Goal: Information Seeking & Learning: Learn about a topic

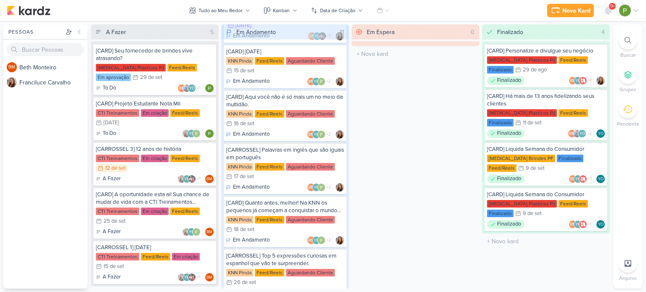
scroll to position [303, 0]
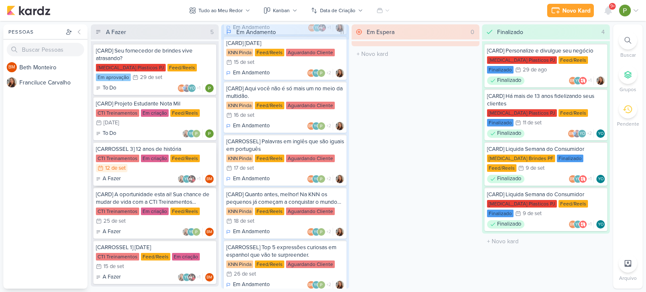
click at [147, 156] on div "Em criação" at bounding box center [155, 159] width 28 height 8
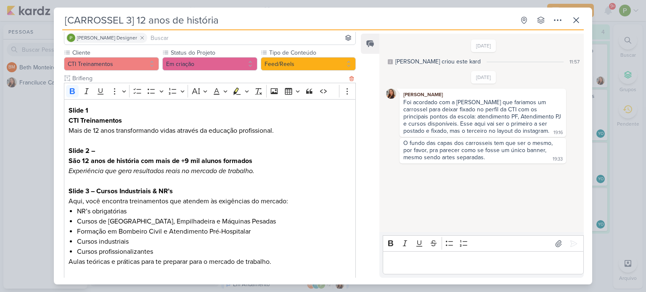
scroll to position [84, 0]
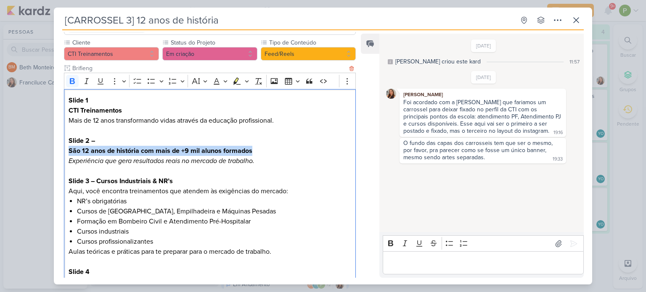
drag, startPoint x: 68, startPoint y: 136, endPoint x: 251, endPoint y: 136, distance: 183.3
click at [251, 136] on div "Slide 1 CTI Treinamentos Mais de 12 anos transformando vidas através da educaçã…" at bounding box center [210, 221] width 292 height 265
copy strong "São 12 anos de história com mais de +9 mil alunos formados"
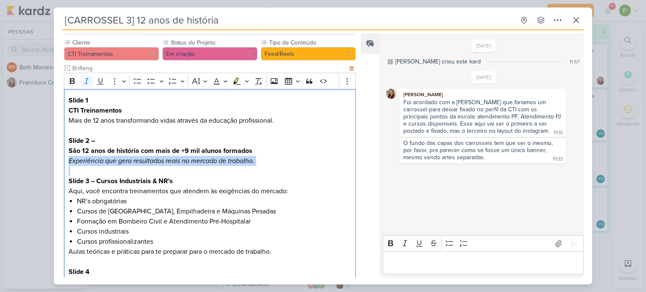
drag, startPoint x: 69, startPoint y: 150, endPoint x: 249, endPoint y: 158, distance: 180.1
click at [249, 158] on div "Slide 1 CTI Treinamentos Mais de 12 anos transformando vidas através da educaçã…" at bounding box center [210, 221] width 292 height 265
copy icon "Experiência que gera resultados reais no mercado de trabalho."
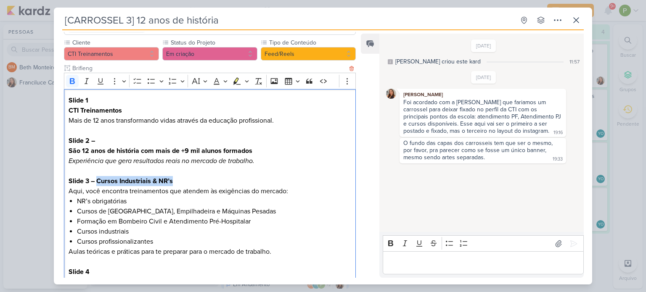
drag, startPoint x: 96, startPoint y: 167, endPoint x: 175, endPoint y: 168, distance: 79.5
click at [175, 176] on p "Slide 3 – Cursos Industriais & NR’s Aqui, você encontra treinamentos que atende…" at bounding box center [210, 186] width 283 height 20
copy strong "Cursos Industriais & NR’s"
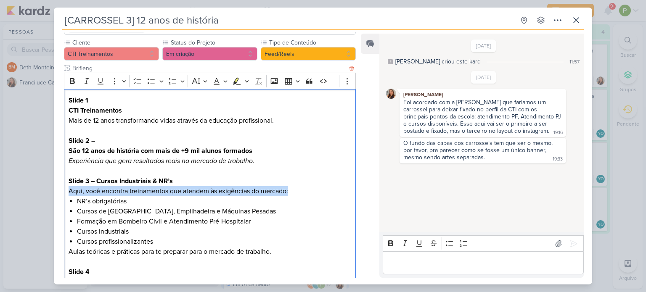
drag, startPoint x: 68, startPoint y: 181, endPoint x: 291, endPoint y: 178, distance: 223.3
click at [291, 178] on p "Slide 3 – Cursos Industriais & NR’s Aqui, você encontra treinamentos que atende…" at bounding box center [210, 186] width 283 height 20
copy p "Aqui, você encontra treinamentos que atendem às exigências do mercado:"
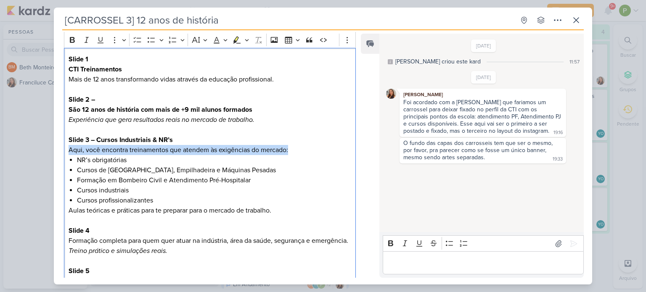
scroll to position [126, 0]
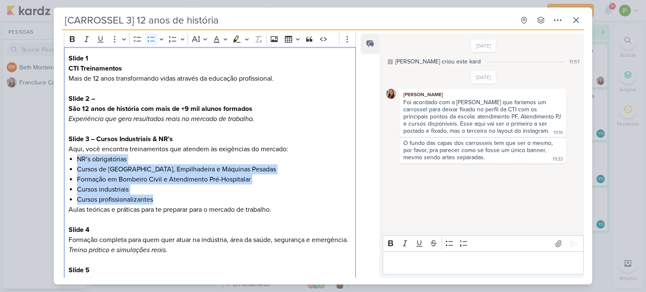
drag, startPoint x: 156, startPoint y: 189, endPoint x: 61, endPoint y: 145, distance: 105.7
click at [61, 145] on div "Cliente CTI Treinamentos Status do Projeto" at bounding box center [206, 155] width 305 height 319
copy ul "NR’s obrigatórias Cursos de [GEOGRAPHIC_DATA], [GEOGRAPHIC_DATA] e Máquinas Pes…"
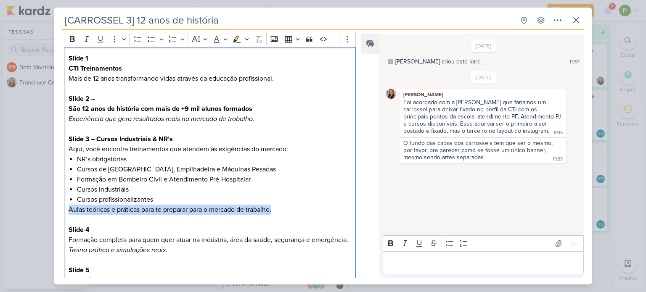
drag, startPoint x: 68, startPoint y: 198, endPoint x: 293, endPoint y: 200, distance: 225.0
click at [293, 200] on div "Slide 1 CTI Treinamentos Mais de 12 anos transformando vidas através da educaçã…" at bounding box center [210, 179] width 292 height 265
copy p "Aulas teóricas e práticas para te preparar para o mercado de trabalho."
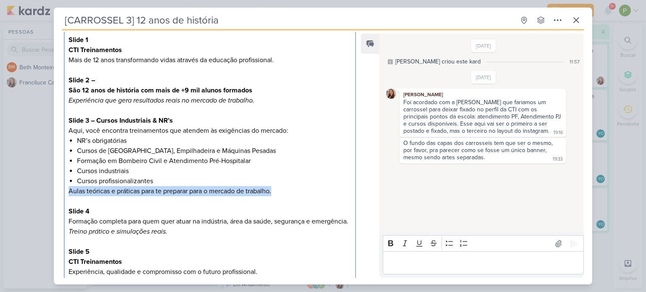
scroll to position [205, 0]
